Goal: Information Seeking & Learning: Check status

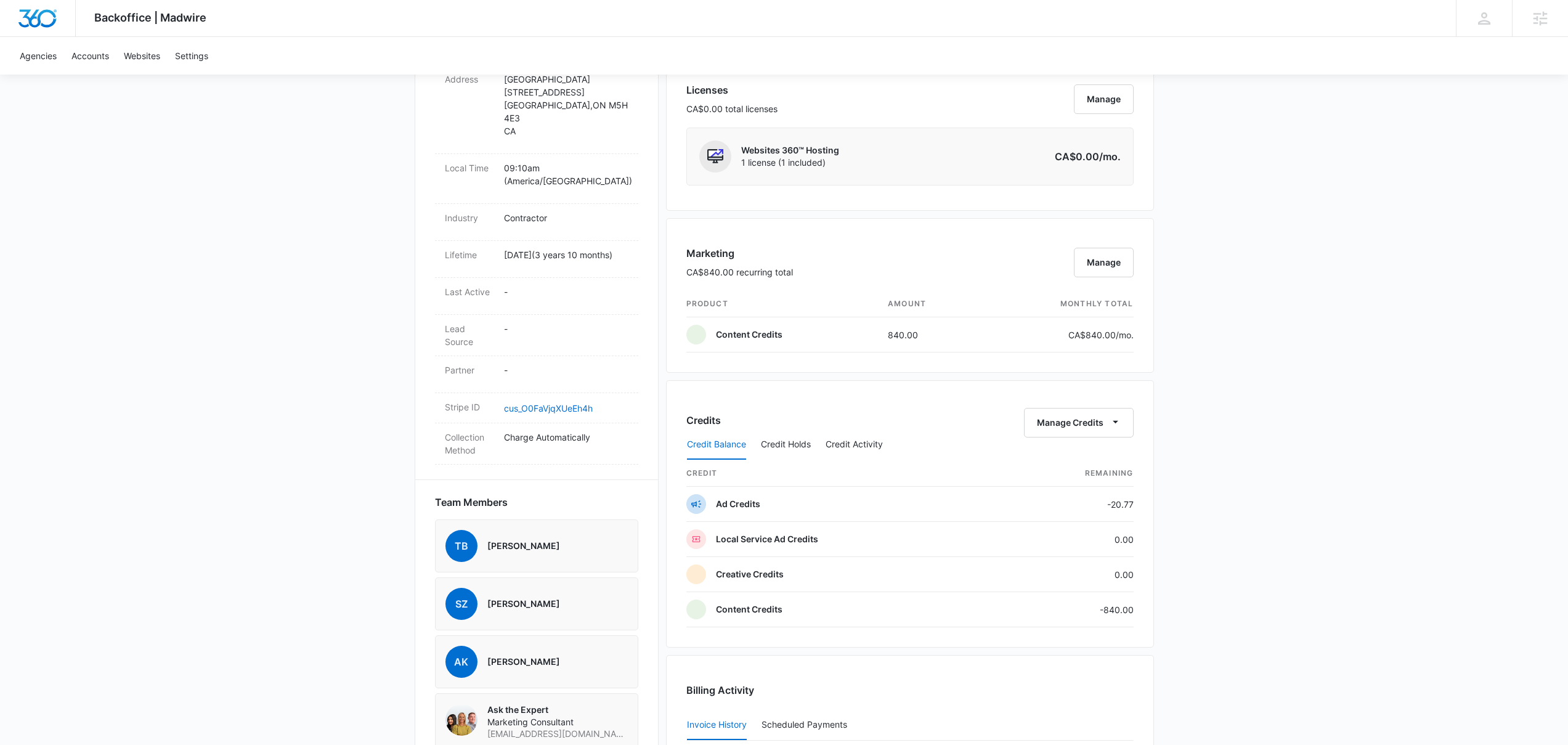
scroll to position [665, 0]
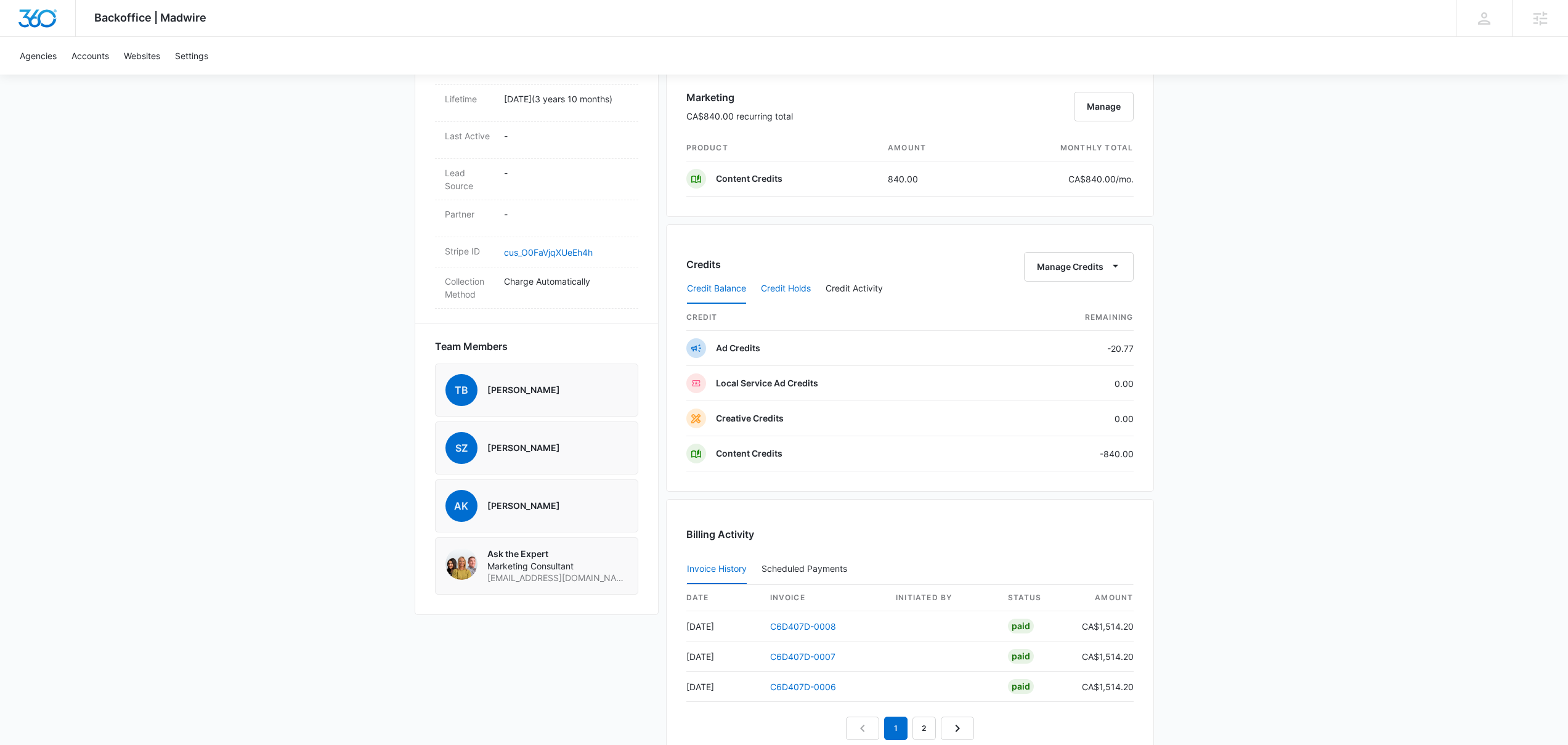
click at [800, 295] on button "Credit Holds" at bounding box center [786, 289] width 50 height 30
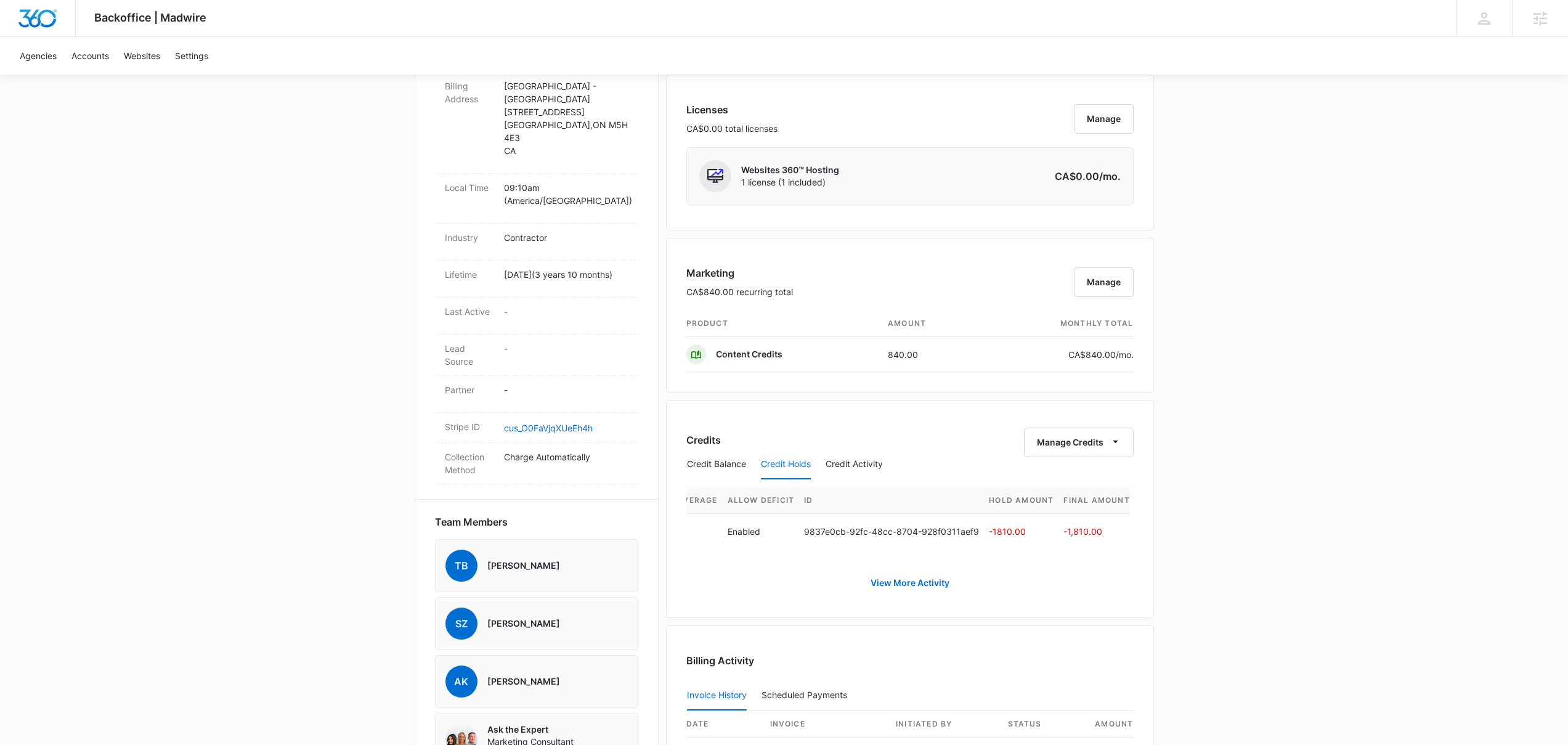
scroll to position [681, 0]
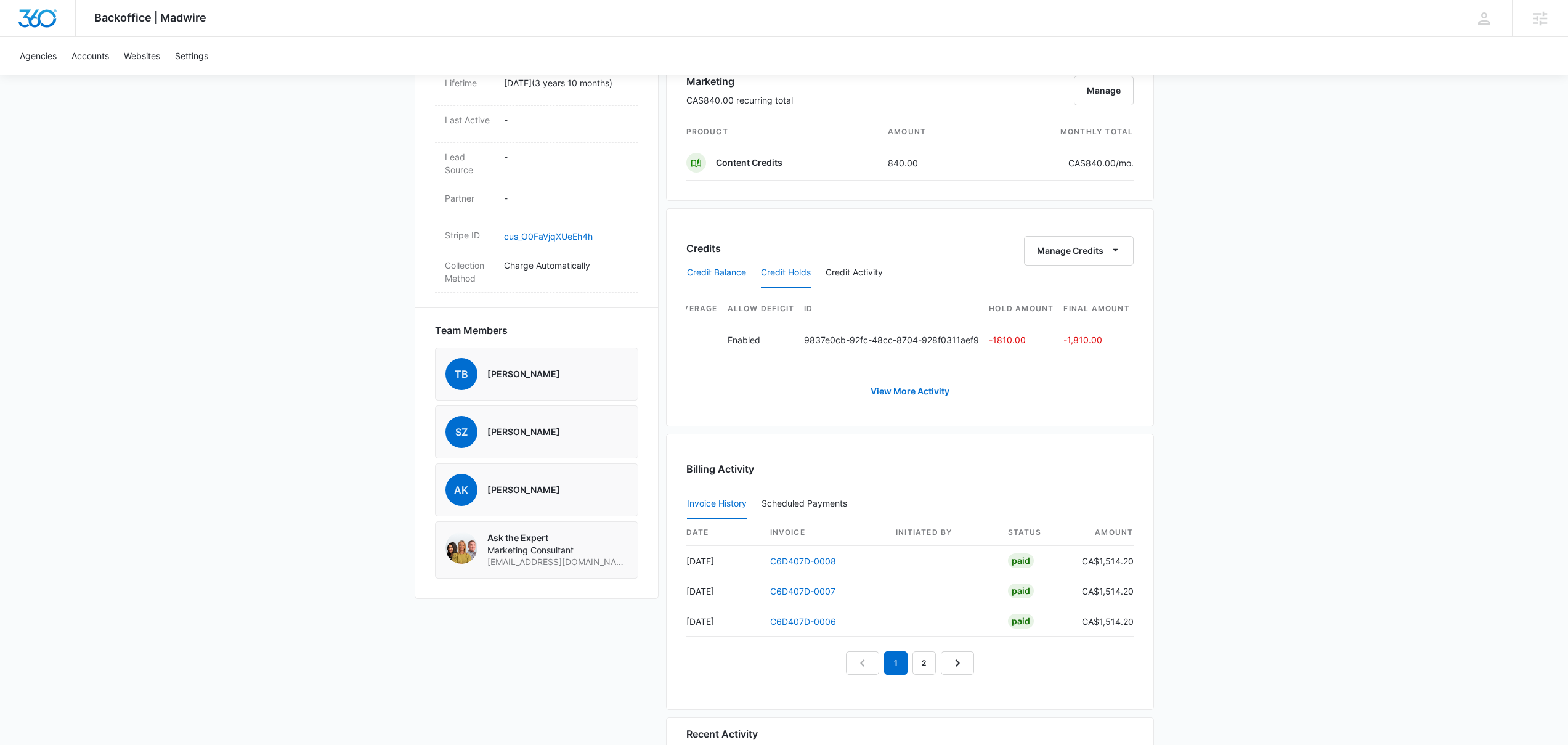
click at [719, 279] on button "Credit Balance" at bounding box center [716, 273] width 59 height 30
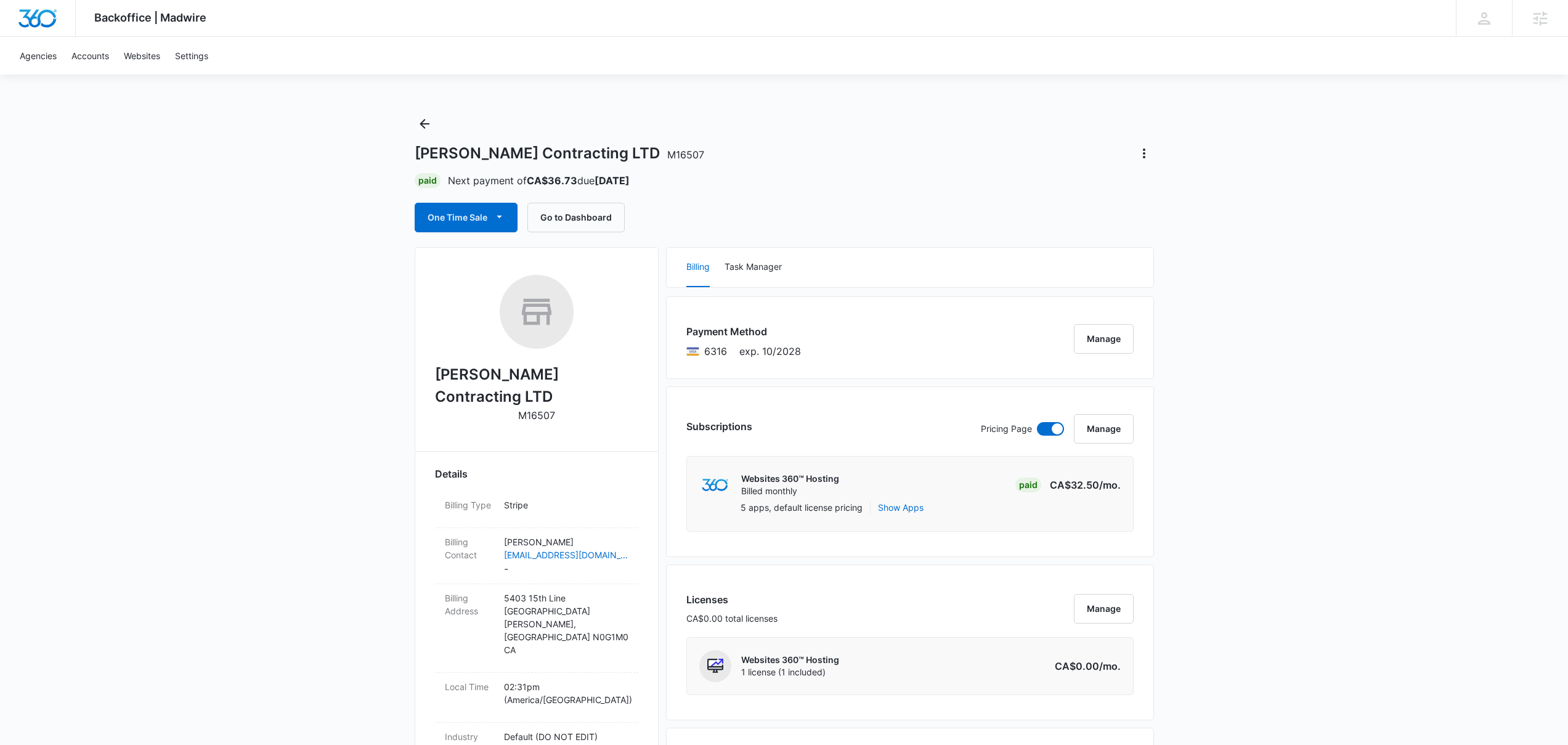
click at [1012, 145] on div "Weber Contracting LTD M16507" at bounding box center [784, 153] width 739 height 20
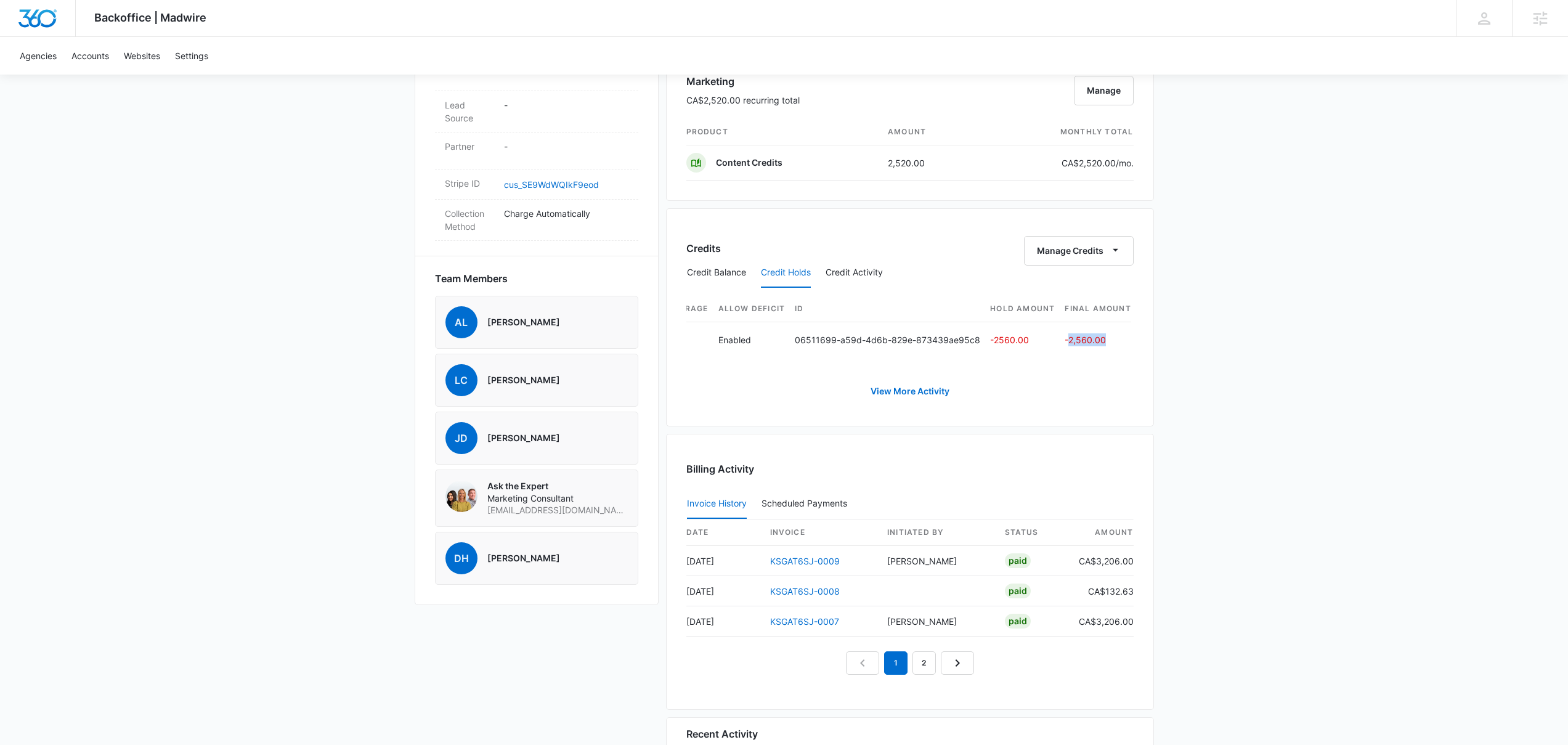
scroll to position [235, 0]
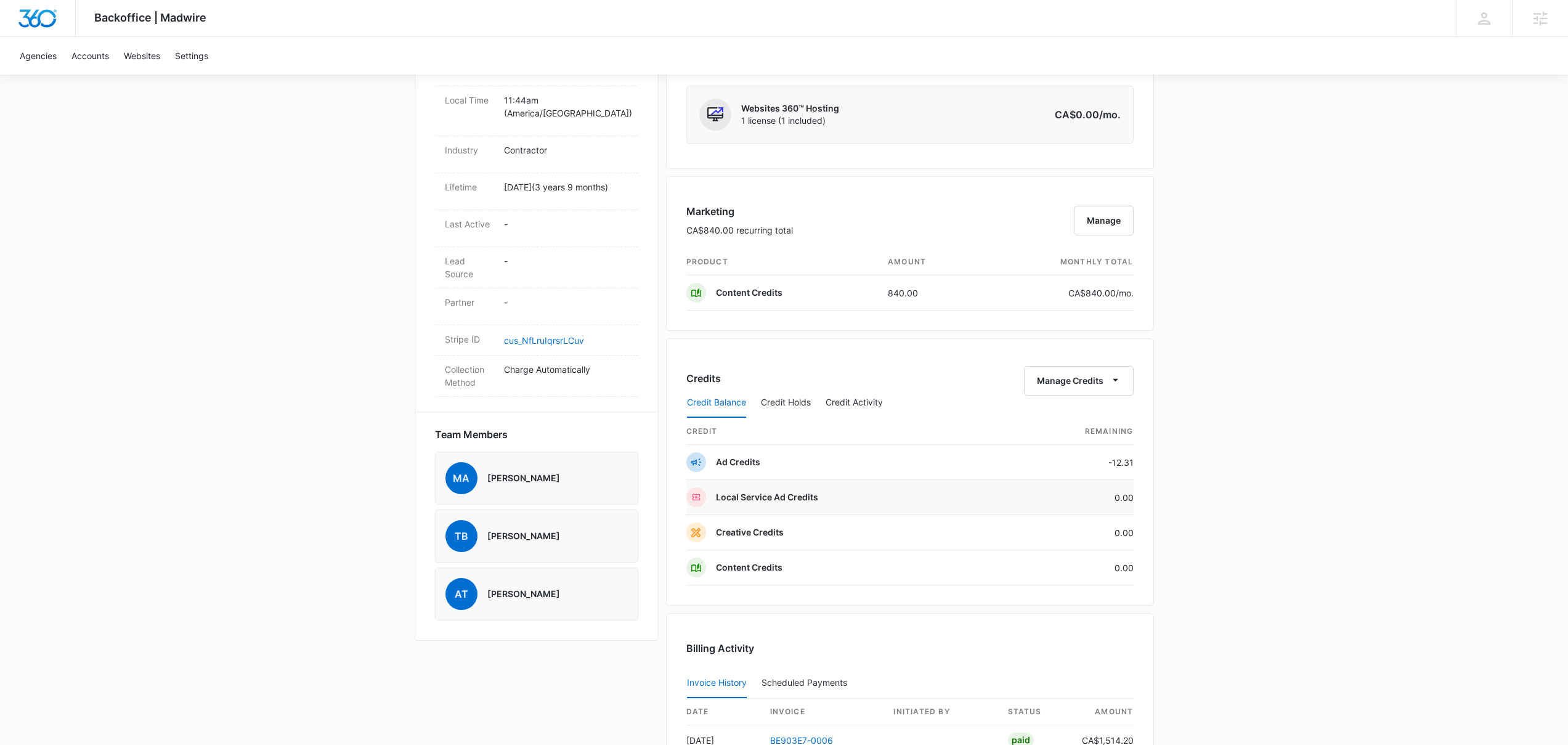
scroll to position [683, 0]
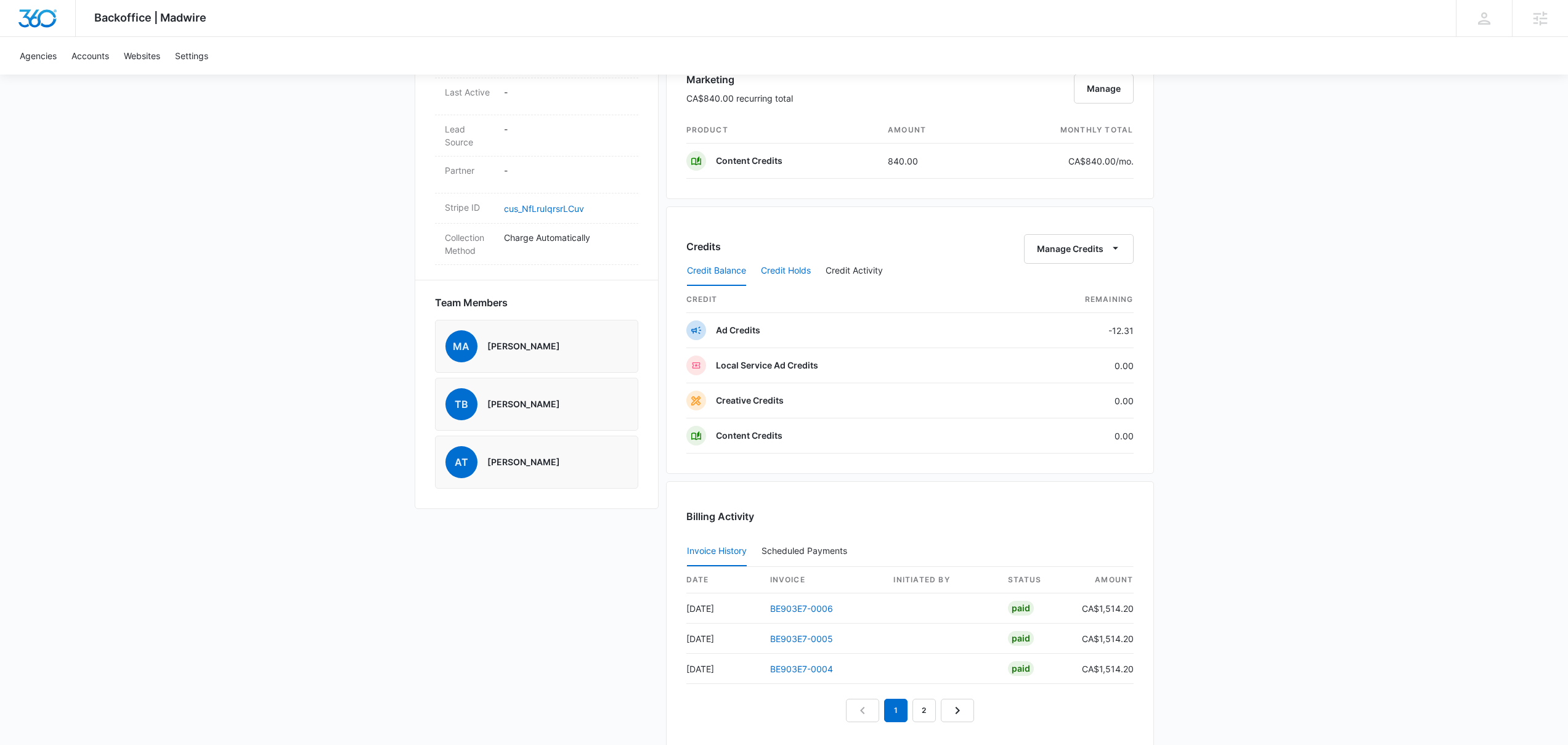
click at [799, 265] on button "Credit Holds" at bounding box center [786, 271] width 50 height 30
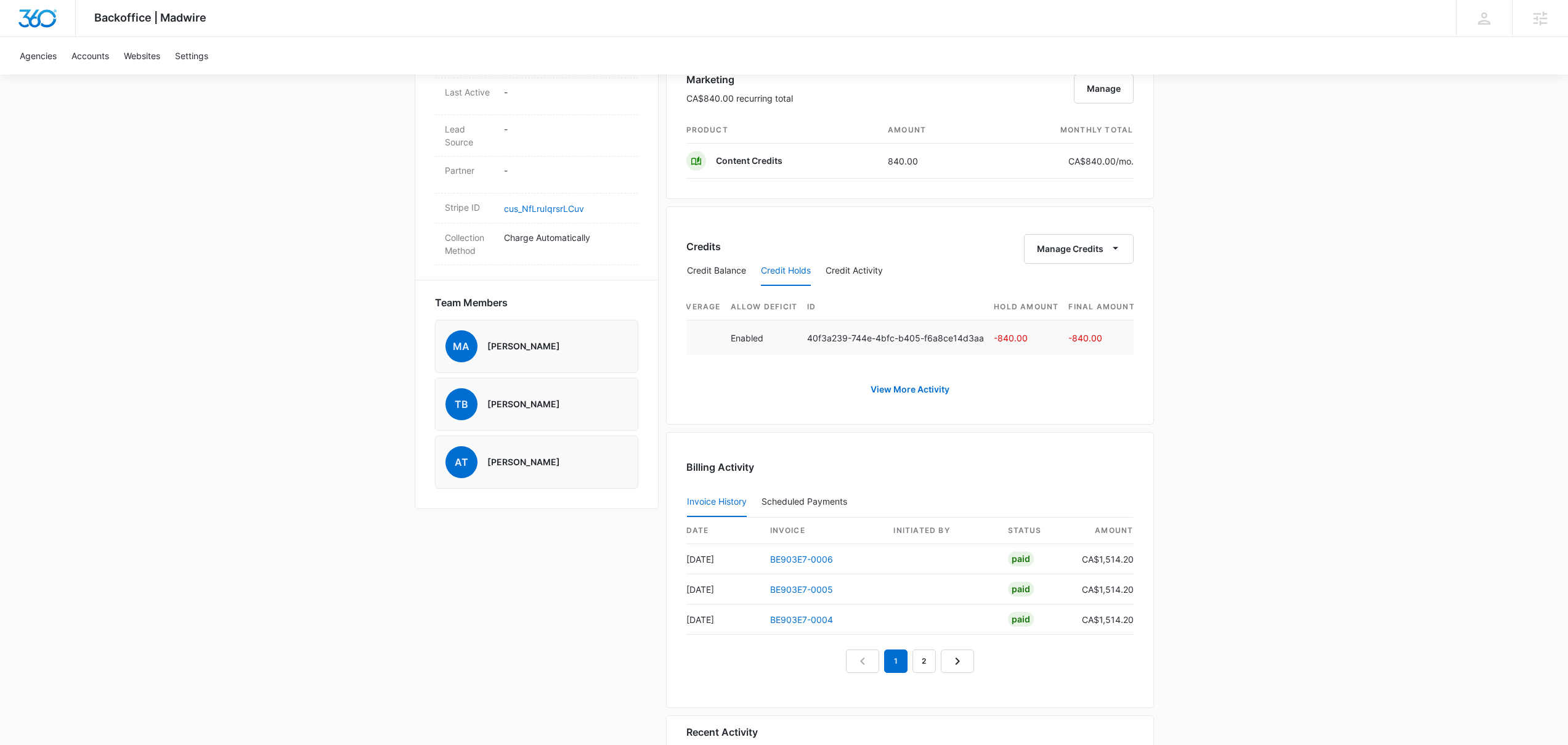
scroll to position [0, 489]
click at [1222, 268] on div "Backoffice | Madwire Apps Settings Josh Bacon josh.bacon@madwire.com My Profile…" at bounding box center [784, 91] width 1568 height 1548
click at [146, 206] on div "Backoffice | Madwire Apps Settings Josh Bacon josh.bacon@madwire.com My Profile…" at bounding box center [784, 91] width 1568 height 1548
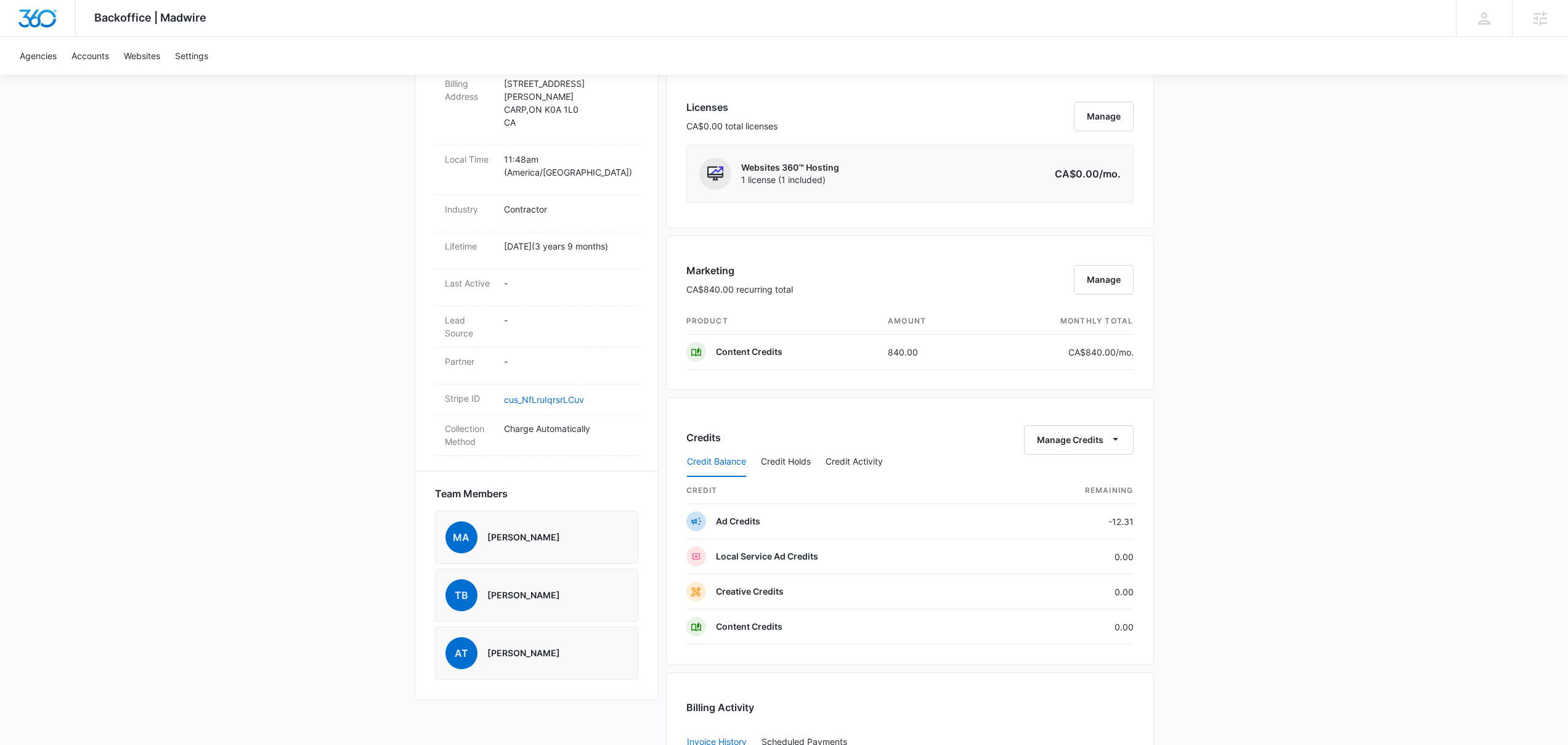
scroll to position [578, 0]
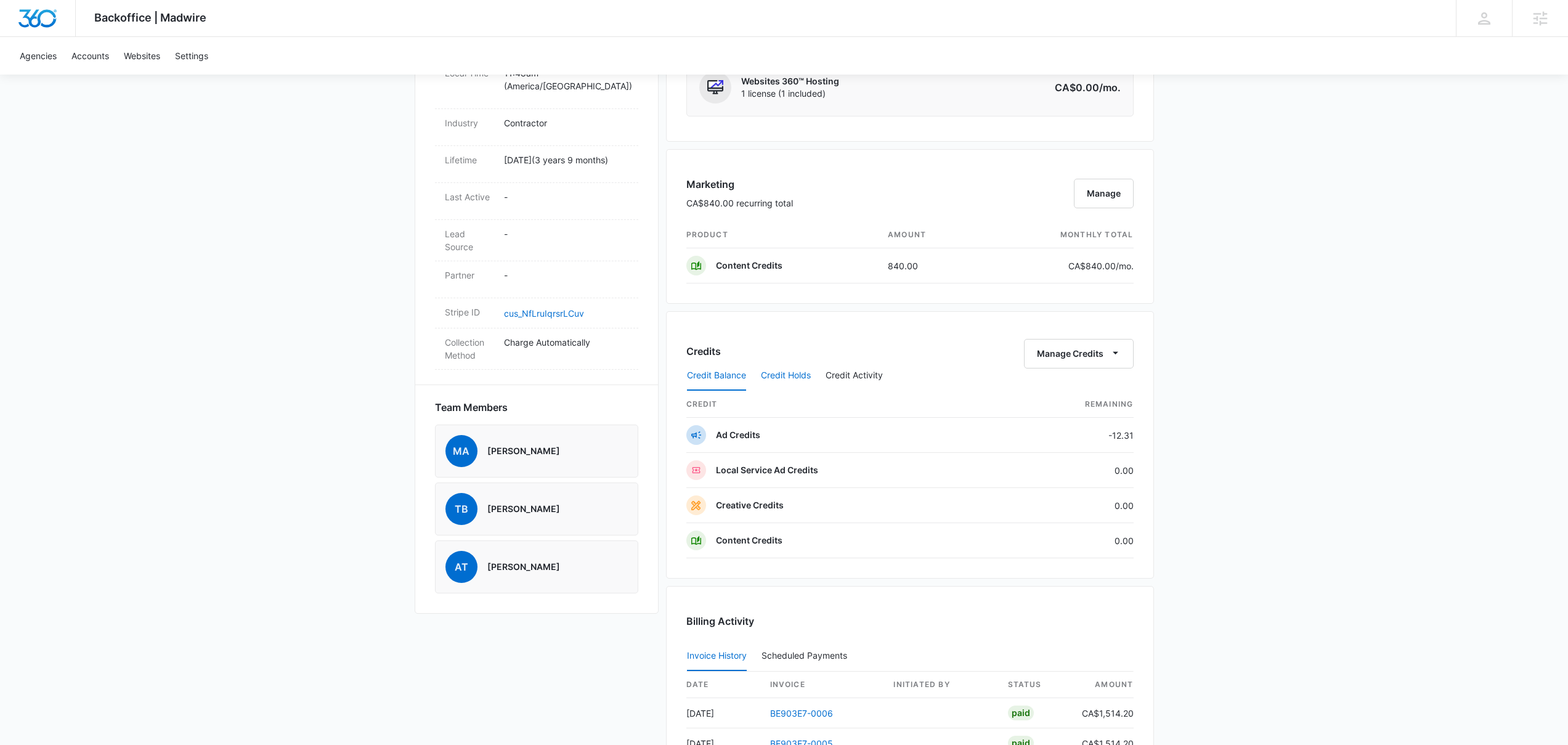
click at [797, 380] on button "Credit Holds" at bounding box center [786, 375] width 50 height 30
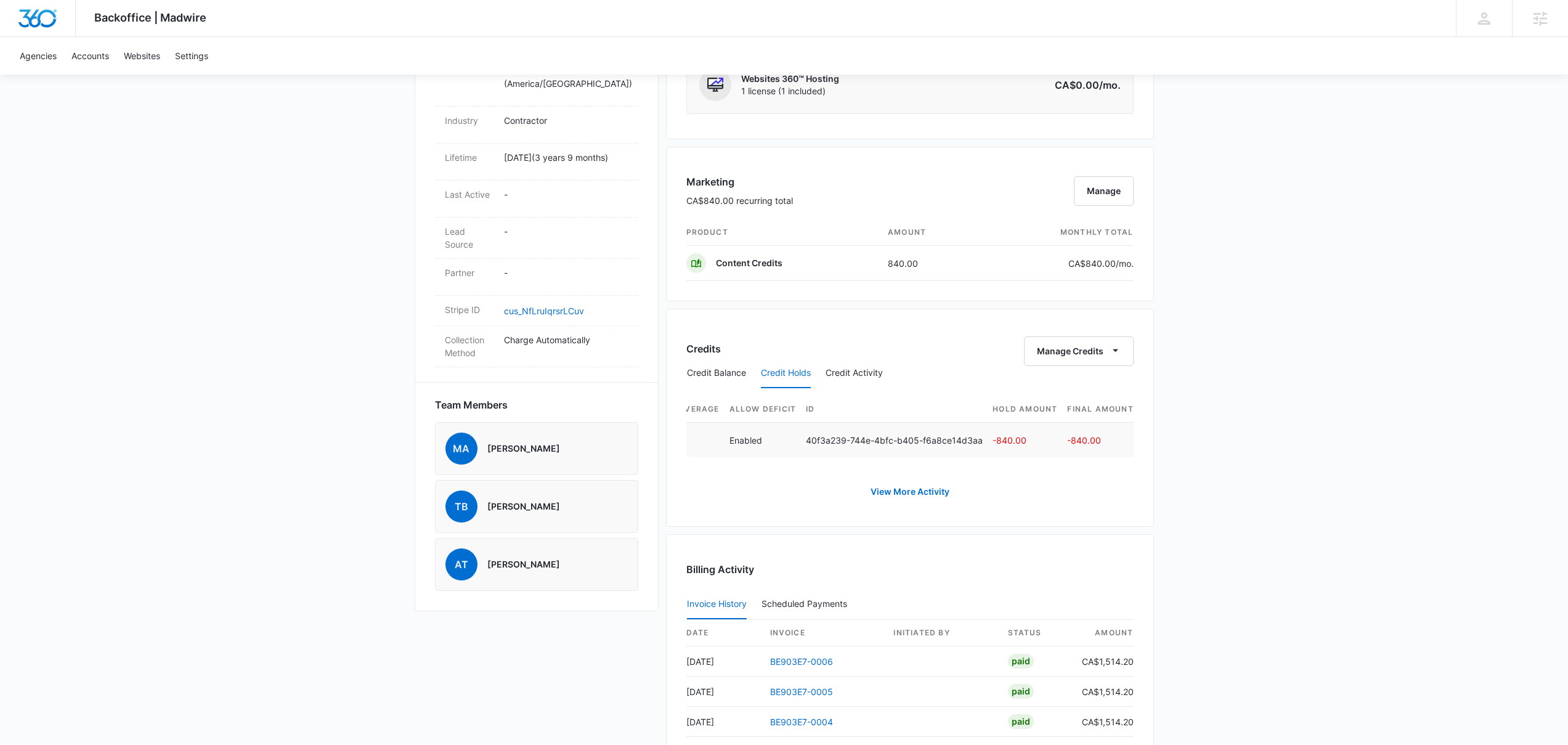
scroll to position [0, 489]
click at [867, 373] on button "Credit Activity" at bounding box center [854, 373] width 58 height 30
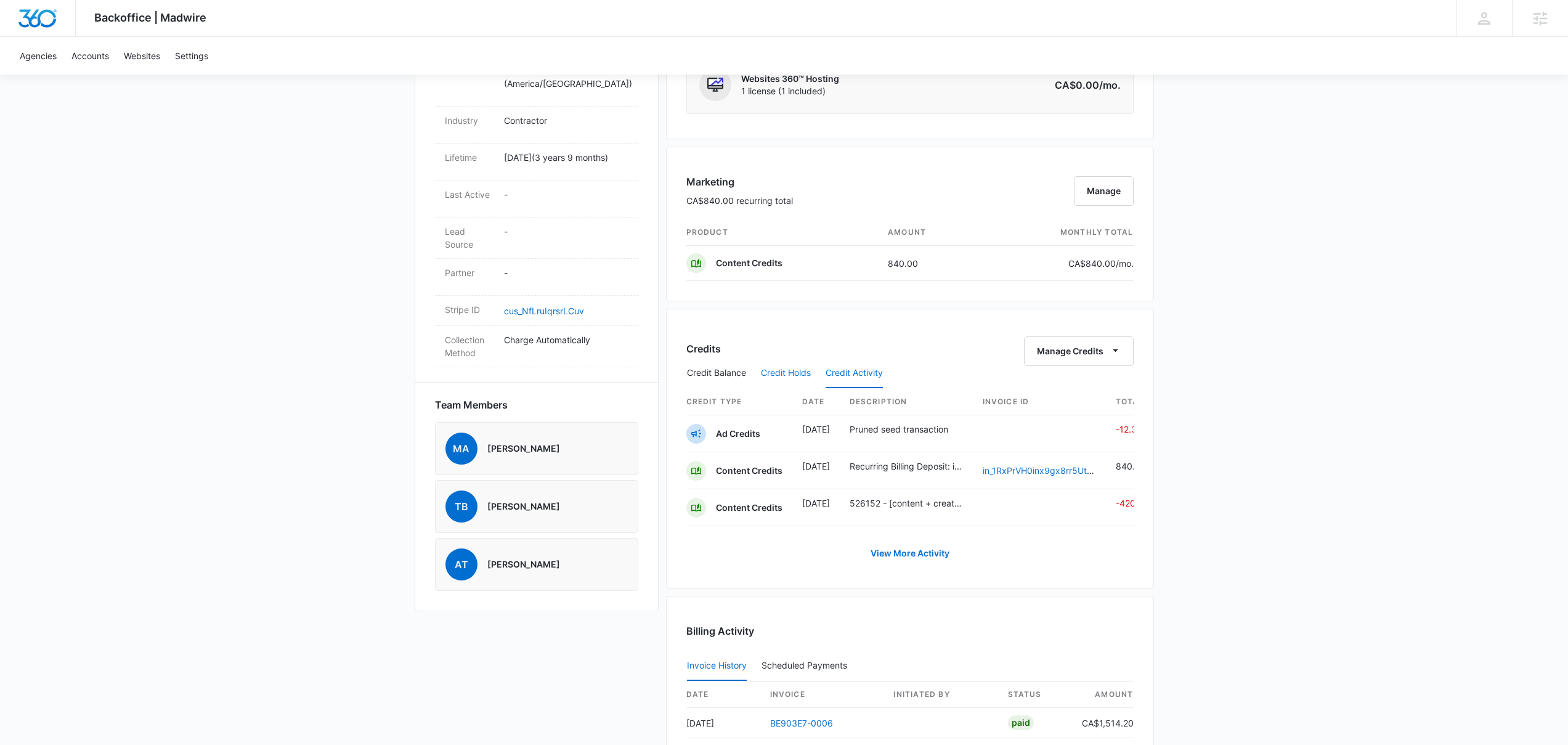
click at [788, 377] on button "Credit Holds" at bounding box center [786, 373] width 50 height 30
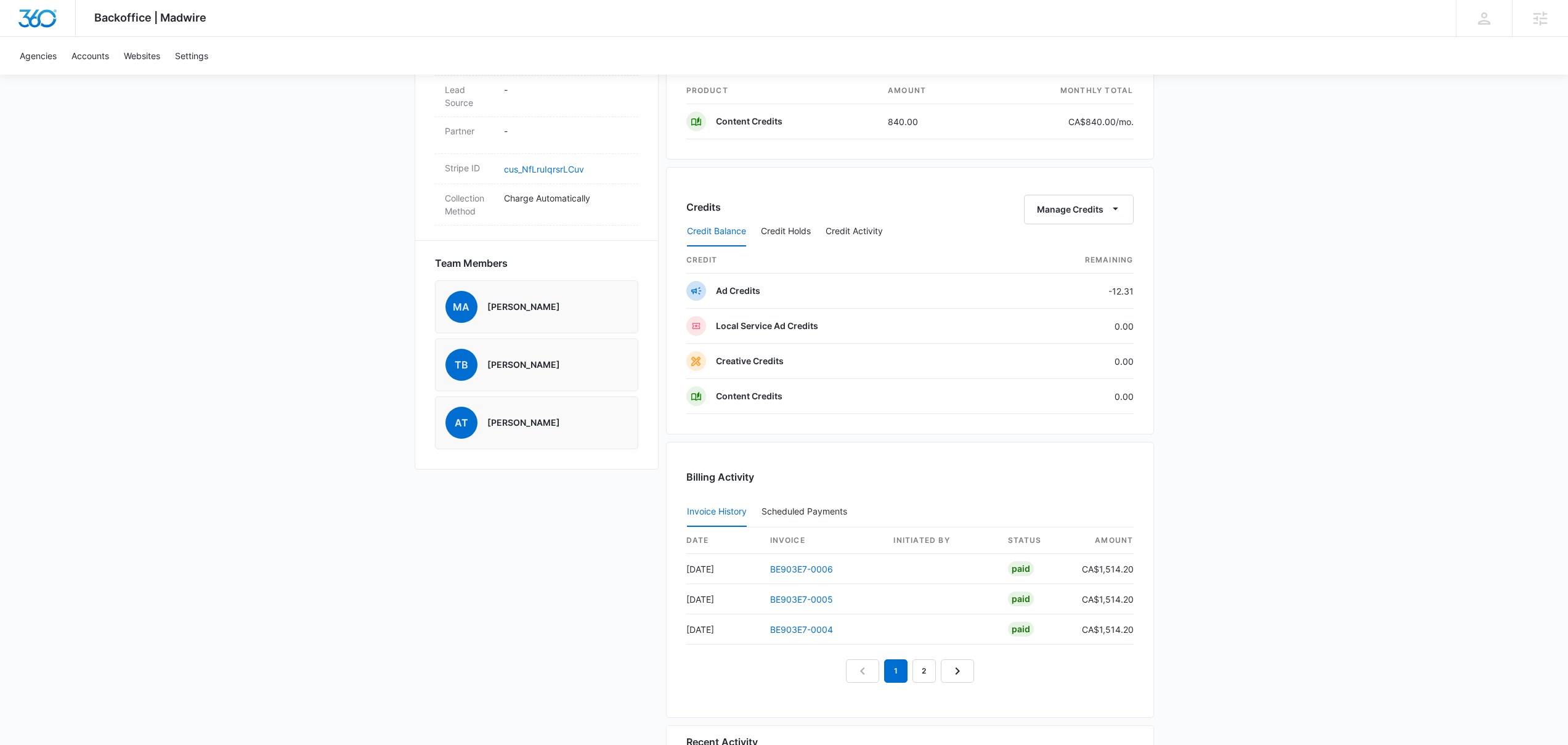
scroll to position [720, 0]
click at [785, 235] on button "Credit Holds" at bounding box center [786, 233] width 50 height 30
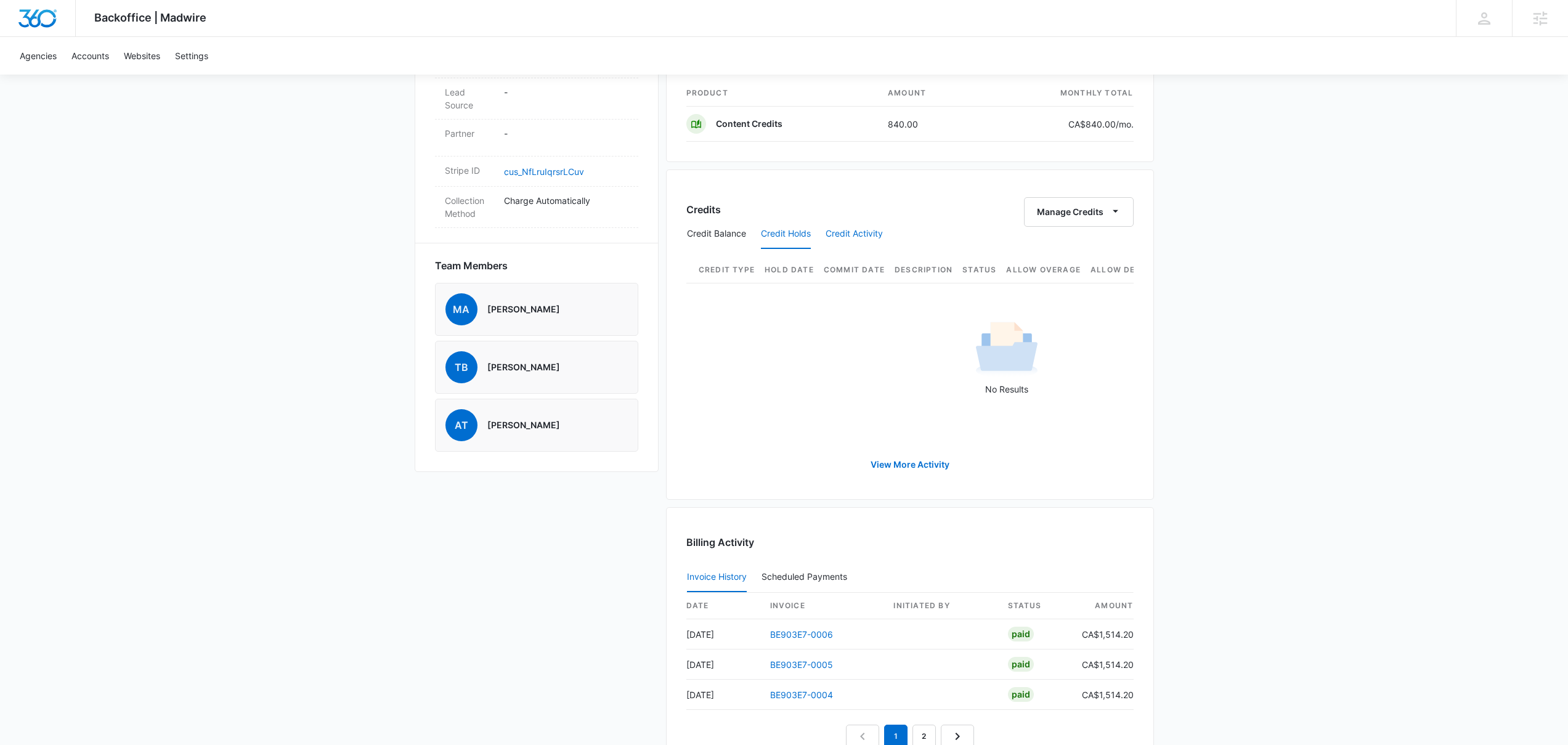
click at [862, 230] on button "Credit Activity" at bounding box center [854, 233] width 58 height 30
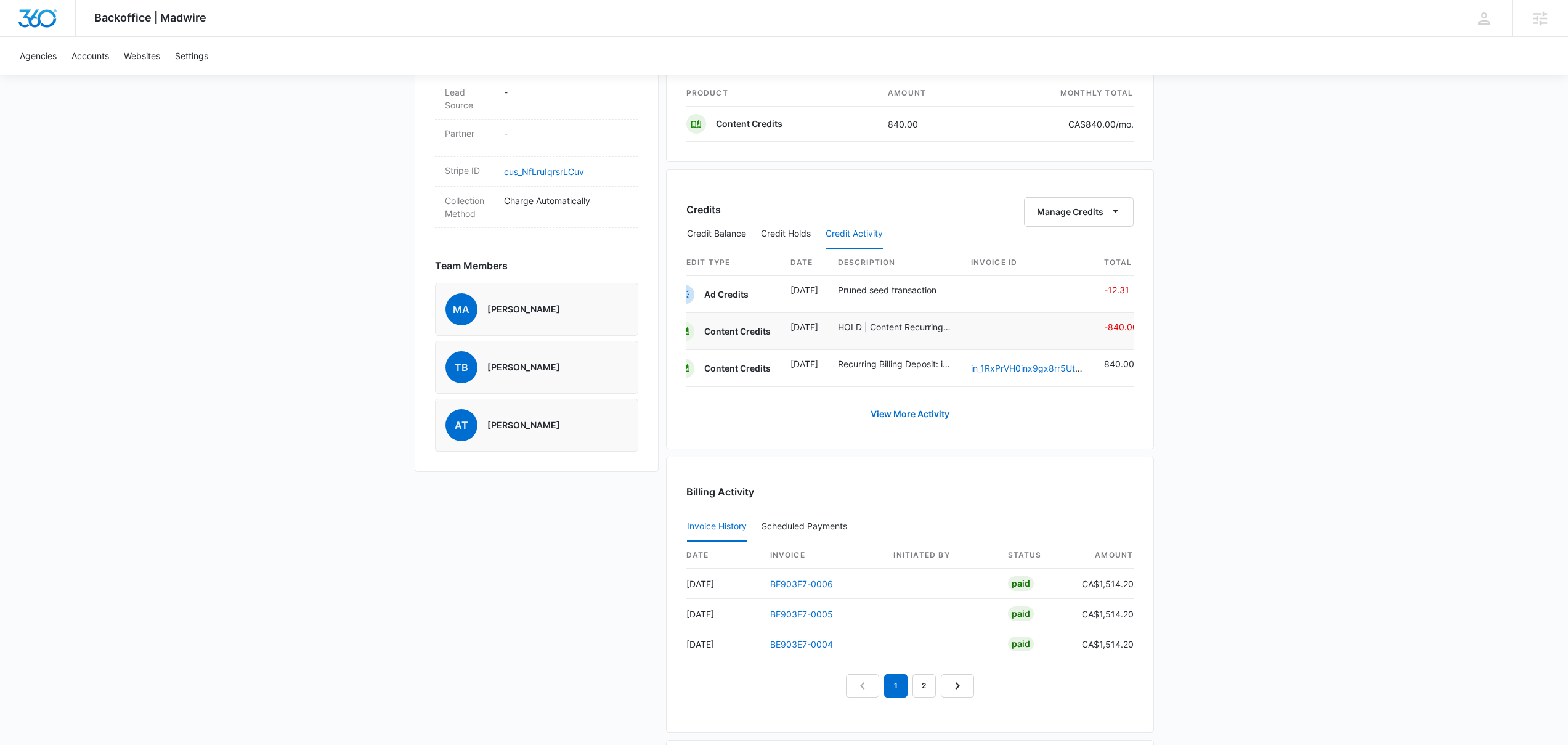
scroll to position [0, 16]
click at [785, 232] on button "Credit Holds" at bounding box center [786, 233] width 50 height 30
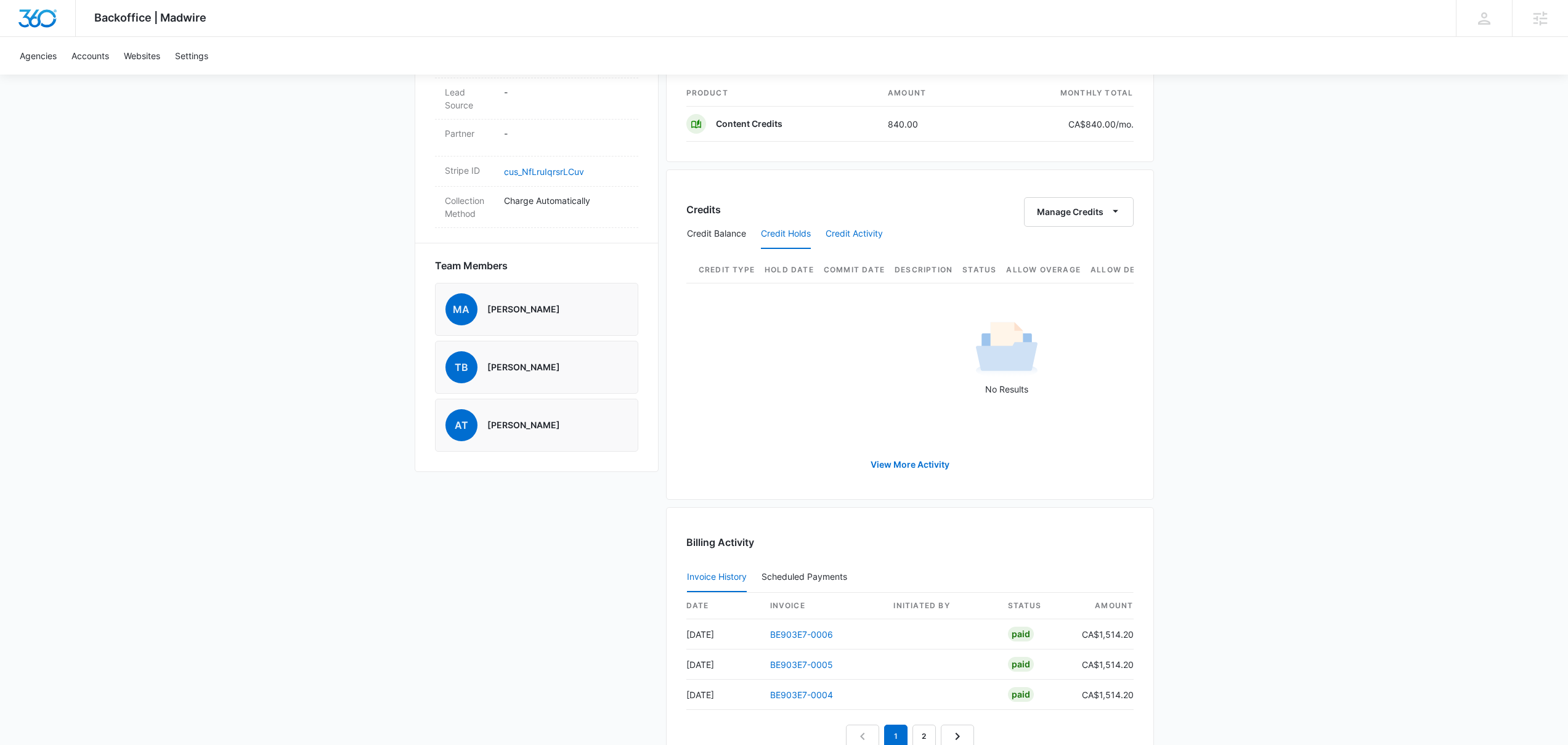
click at [845, 227] on button "Credit Activity" at bounding box center [854, 233] width 58 height 30
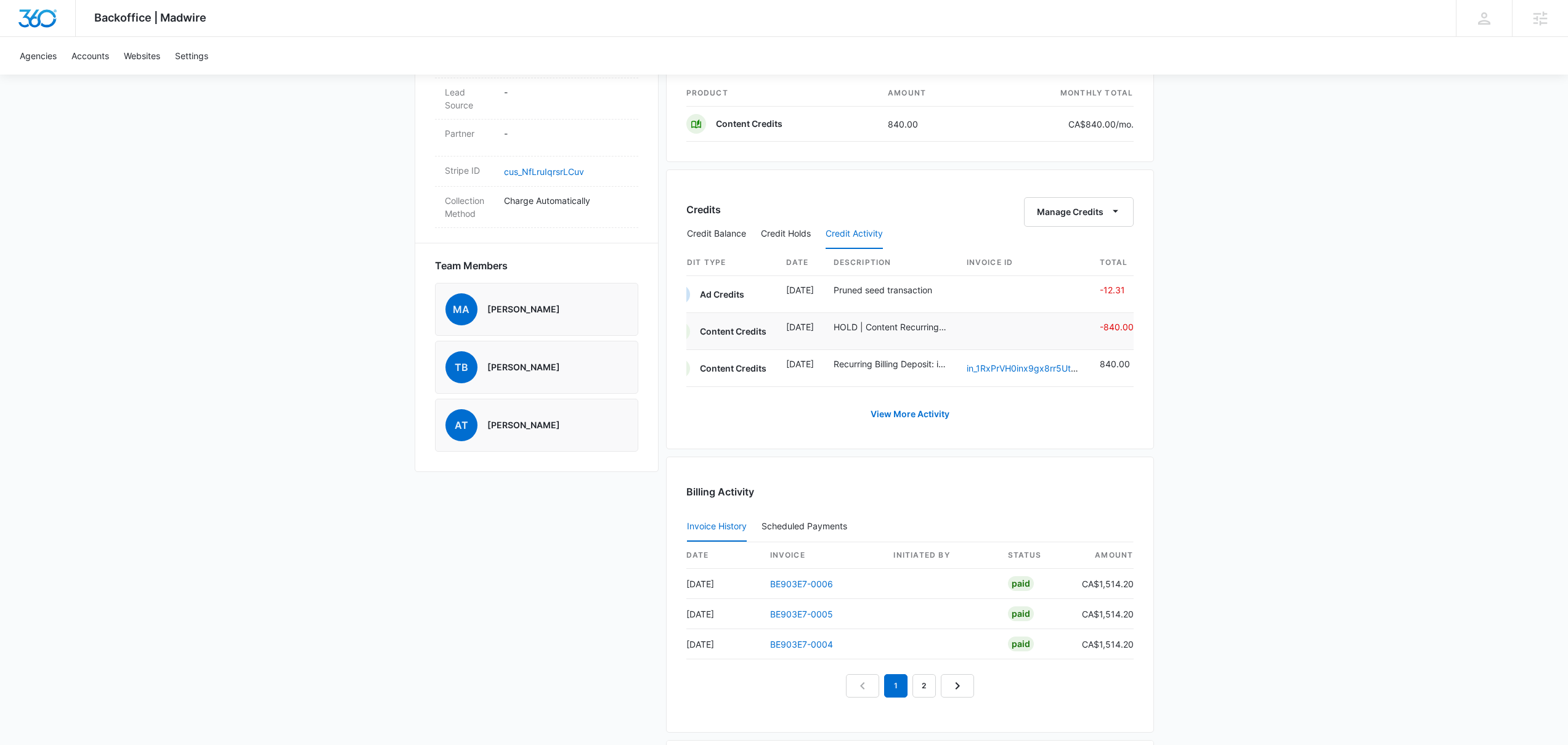
click at [942, 326] on p "HOLD | Content Recurring - C1493" at bounding box center [890, 327] width 114 height 13
drag, startPoint x: 1099, startPoint y: 327, endPoint x: 1131, endPoint y: 327, distance: 32.0
click at [1131, 327] on td "-840.00" at bounding box center [1112, 331] width 44 height 37
click at [776, 239] on button "Credit Holds" at bounding box center [786, 233] width 50 height 30
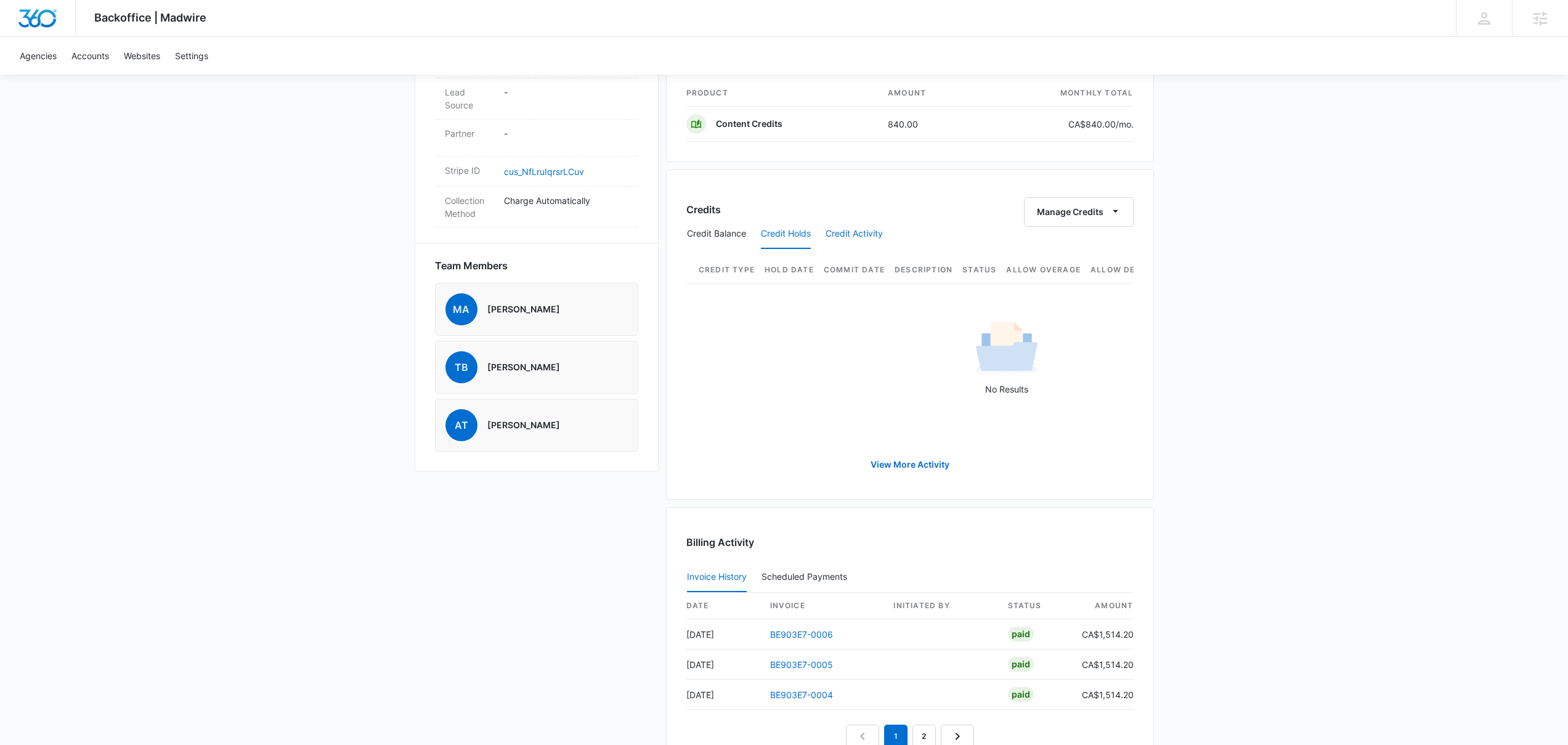
click at [856, 235] on button "Credit Activity" at bounding box center [854, 233] width 58 height 30
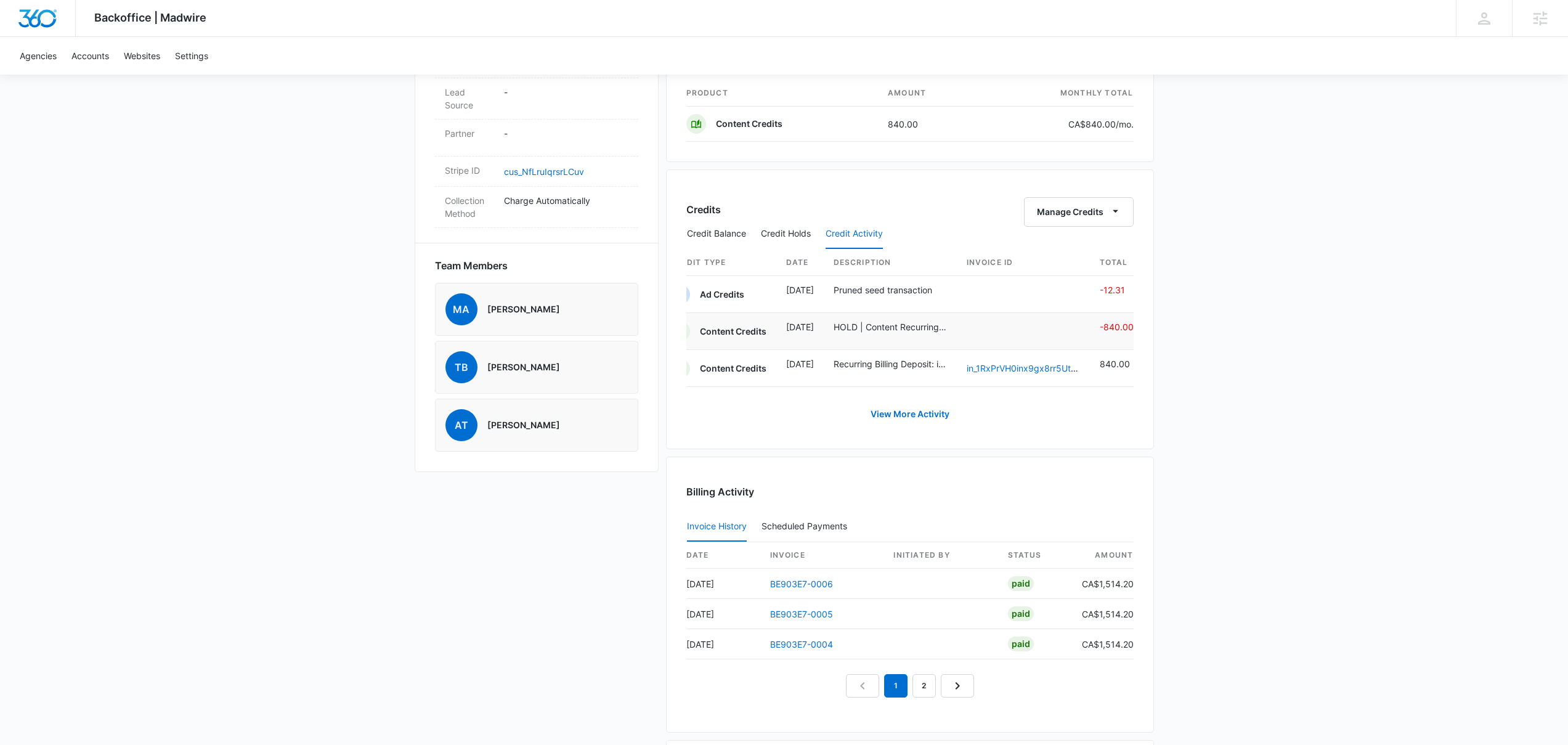
click at [737, 328] on p "Content Credits" at bounding box center [733, 331] width 67 height 12
click at [931, 422] on link "View More Activity" at bounding box center [909, 414] width 104 height 30
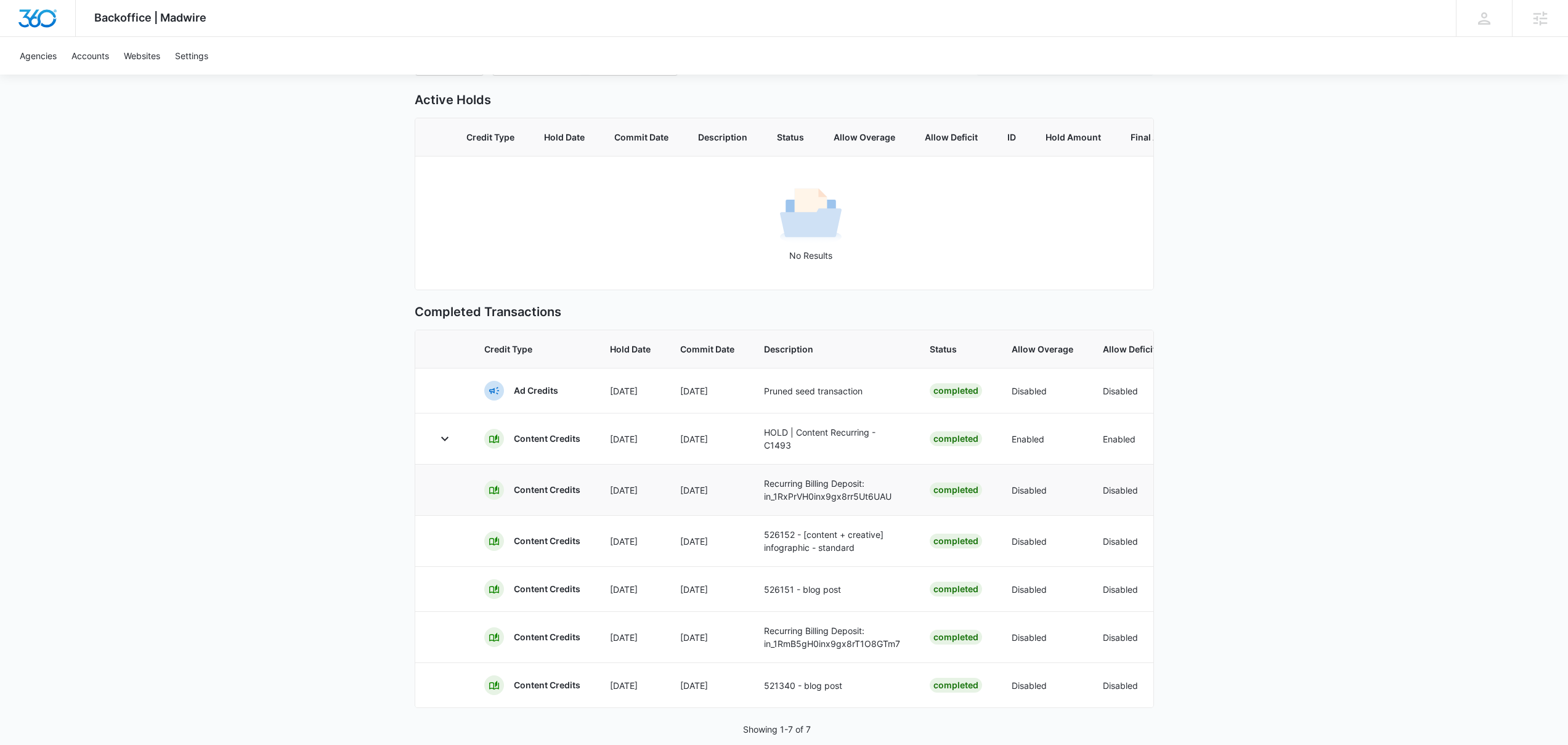
scroll to position [170, 0]
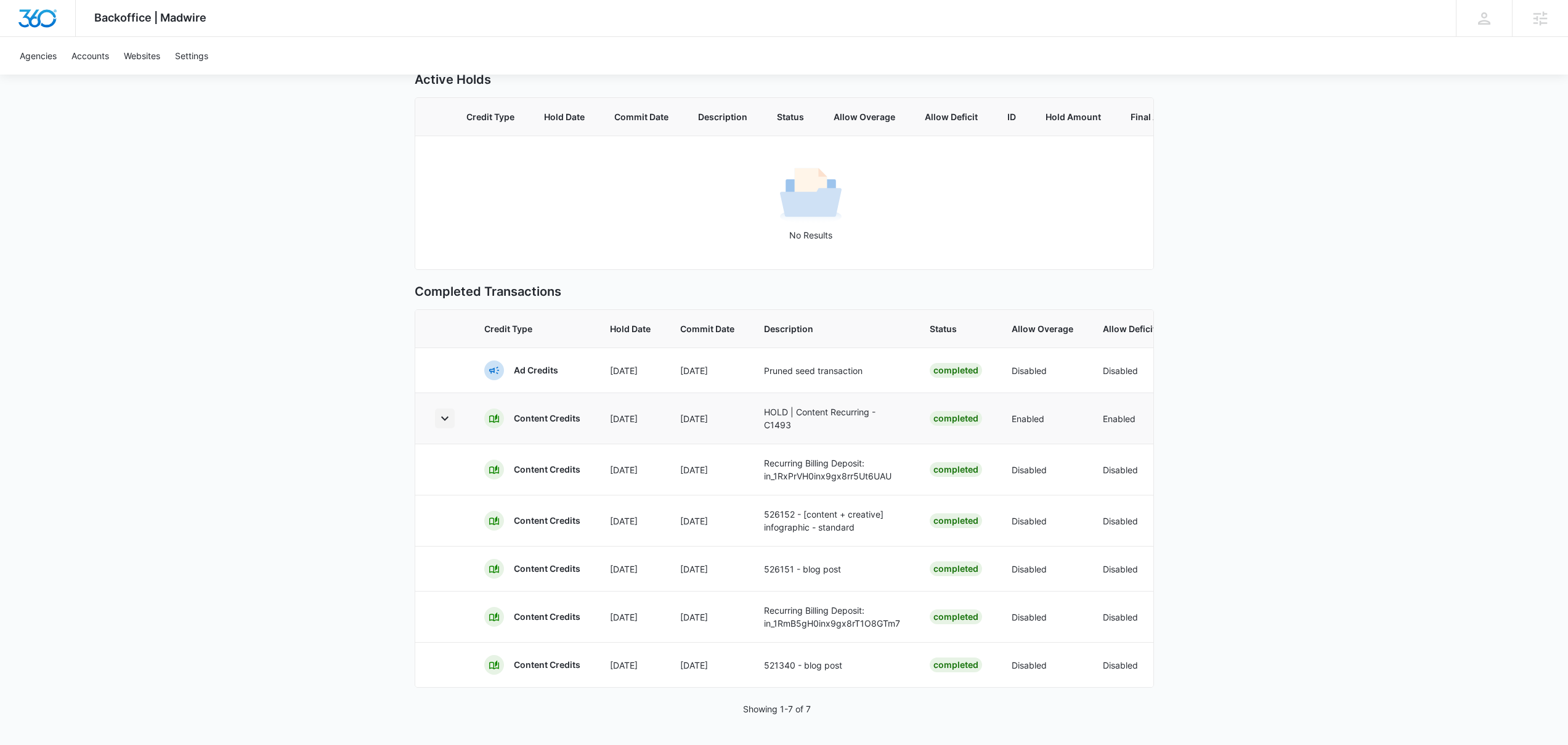
click at [440, 411] on icon "button" at bounding box center [445, 418] width 15 height 15
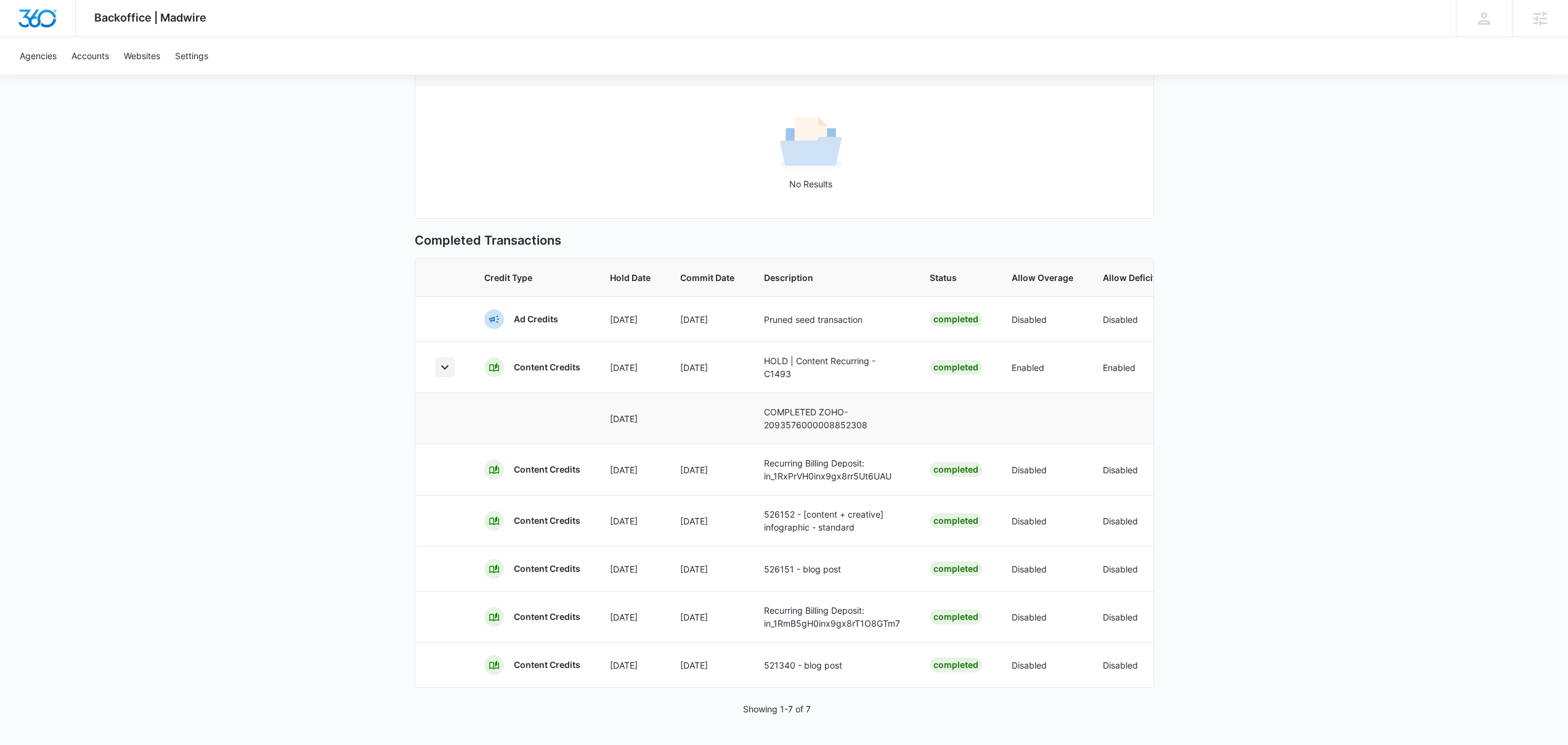
scroll to position [221, 0]
drag, startPoint x: 872, startPoint y: 416, endPoint x: 735, endPoint y: 393, distance: 138.9
click at [735, 393] on tr "Sep 5 COMPLETED ZOHO-2093576000008852308 2af4bf40-22ce-458e-9e66-060bb588636c -…" at bounding box center [987, 418] width 1144 height 51
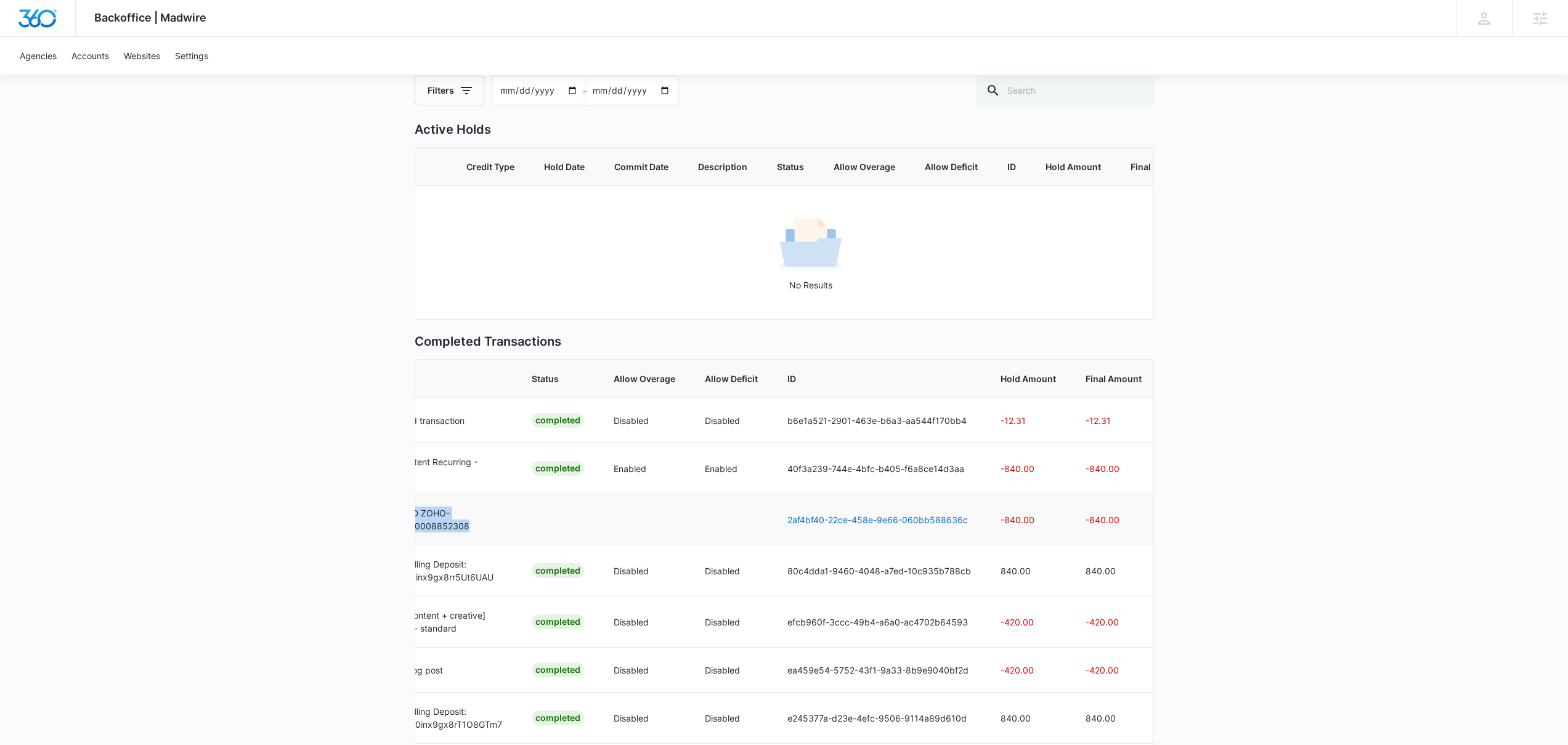
scroll to position [92, 0]
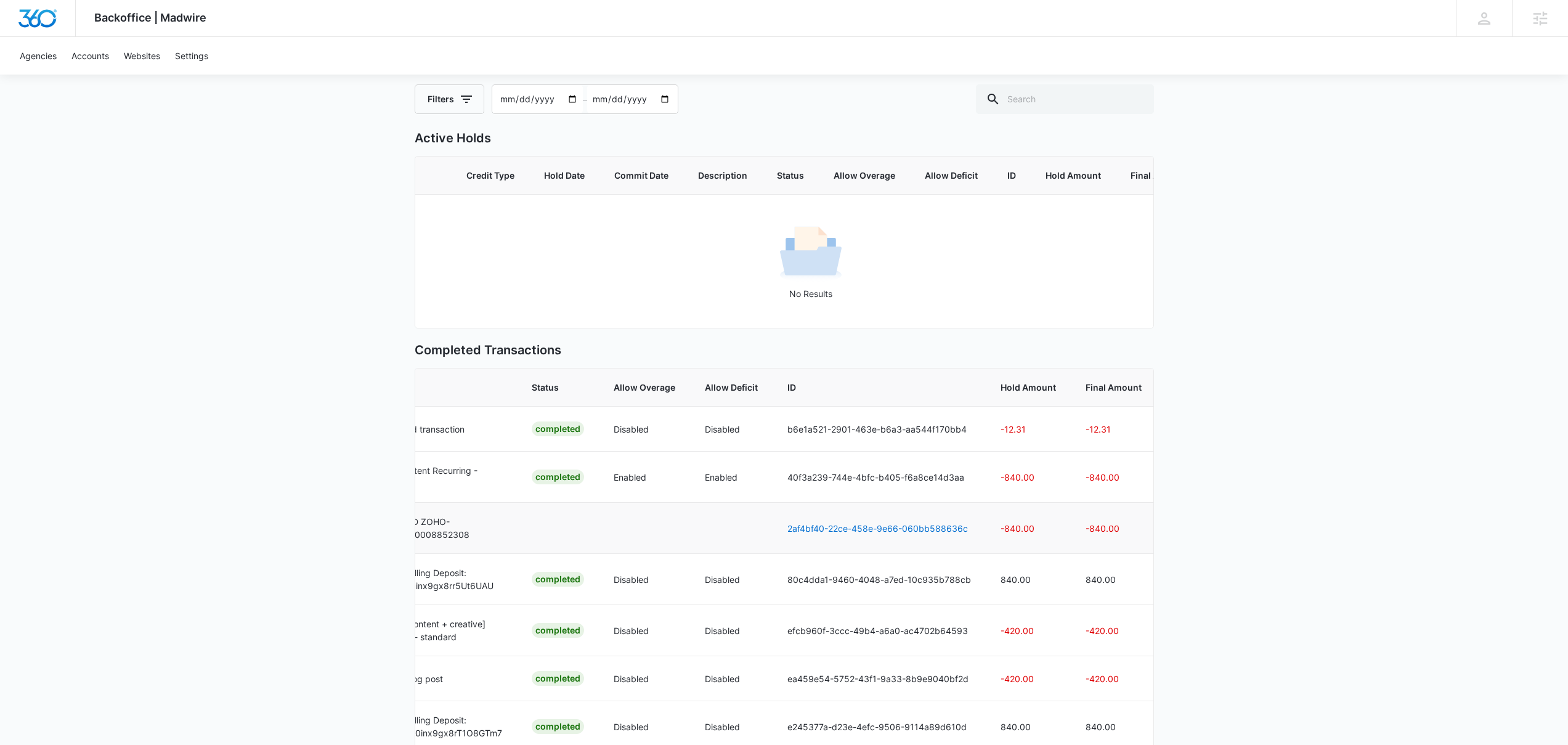
click at [1203, 213] on div "Backoffice | Madwire Apps Settings Josh Bacon josh.bacon@madwire.com My Profile…" at bounding box center [784, 380] width 1568 height 947
